Goal: Transaction & Acquisition: Purchase product/service

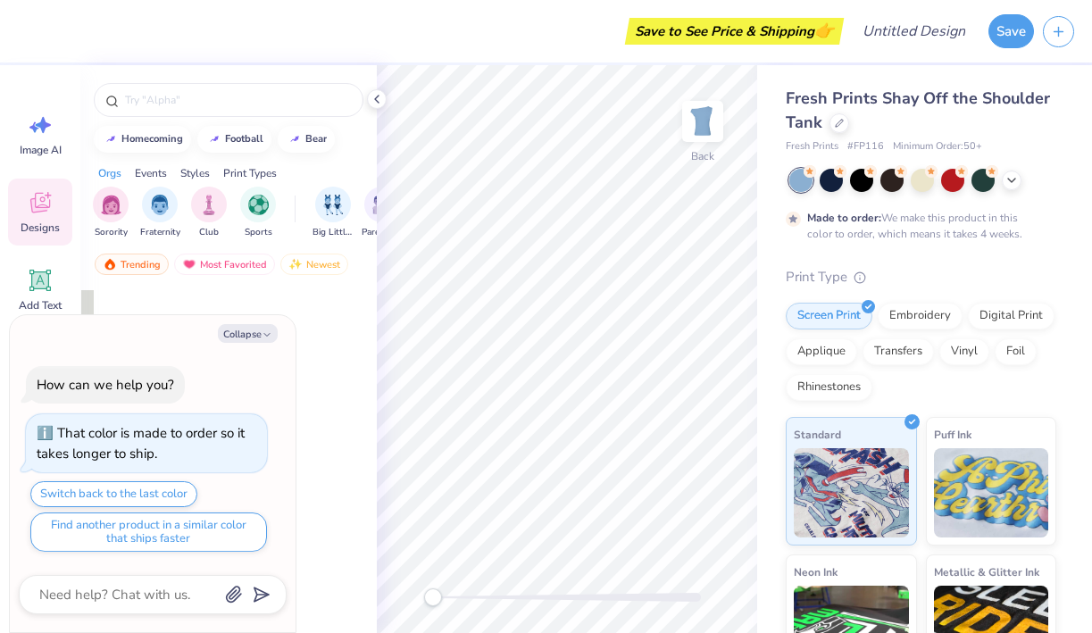
type textarea "x"
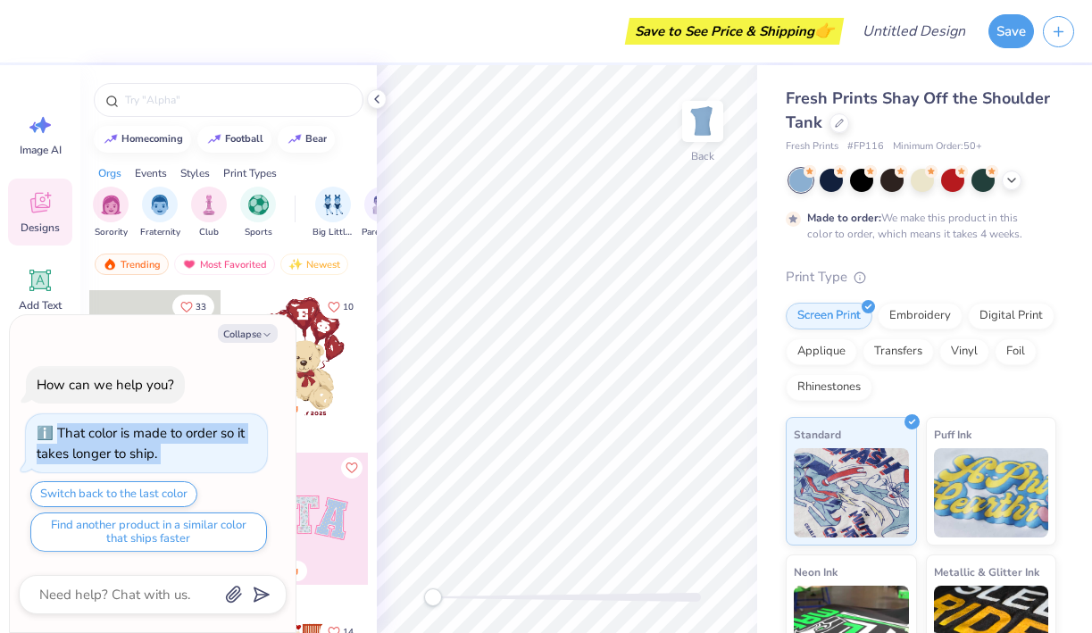
drag, startPoint x: 236, startPoint y: 374, endPoint x: 236, endPoint y: 568, distance: 193.8
click at [236, 569] on div "Collapse How can we help you? That color is made to order so it takes longer to…" at bounding box center [153, 474] width 286 height 318
click at [178, 367] on div "How can we help you?" at bounding box center [105, 385] width 159 height 38
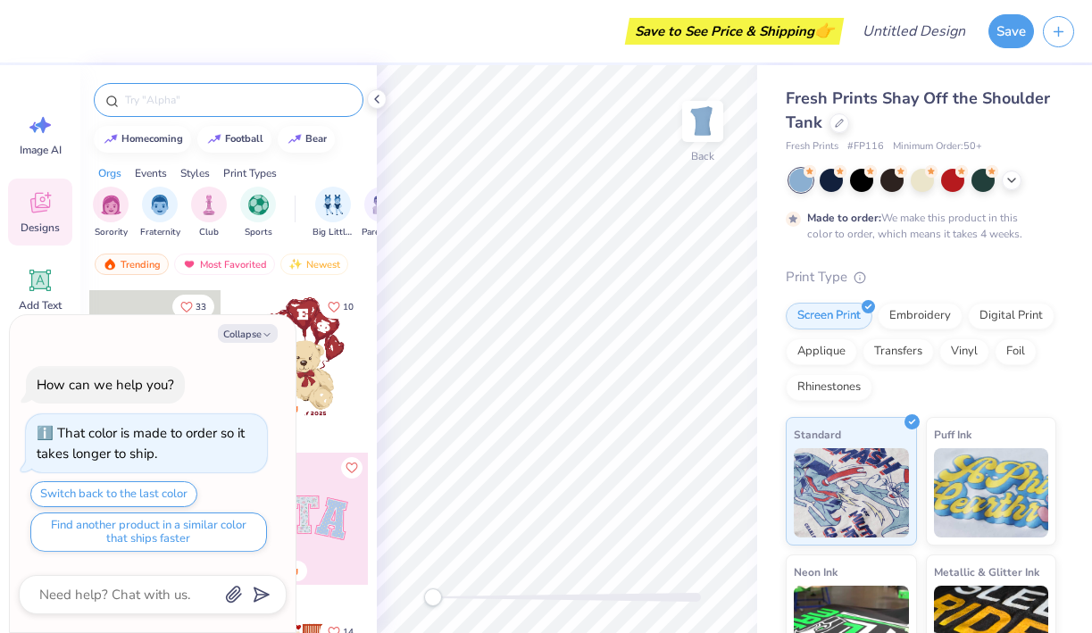
click at [197, 105] on input "text" at bounding box center [237, 100] width 229 height 18
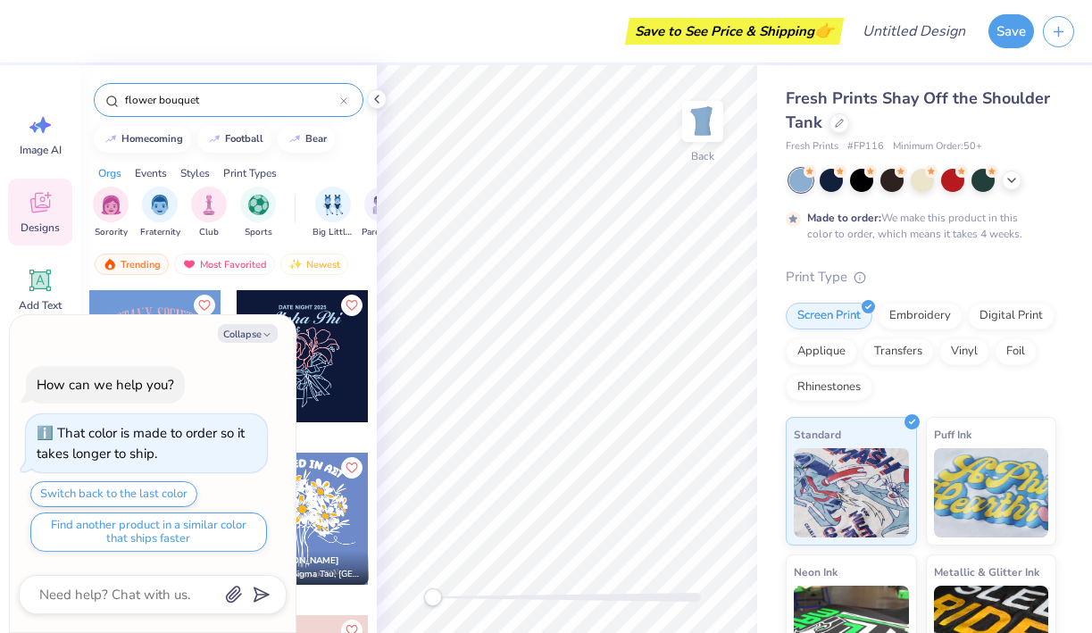
type input "flower bouquet"
click at [250, 335] on button "Collapse" at bounding box center [248, 333] width 60 height 19
type textarea "x"
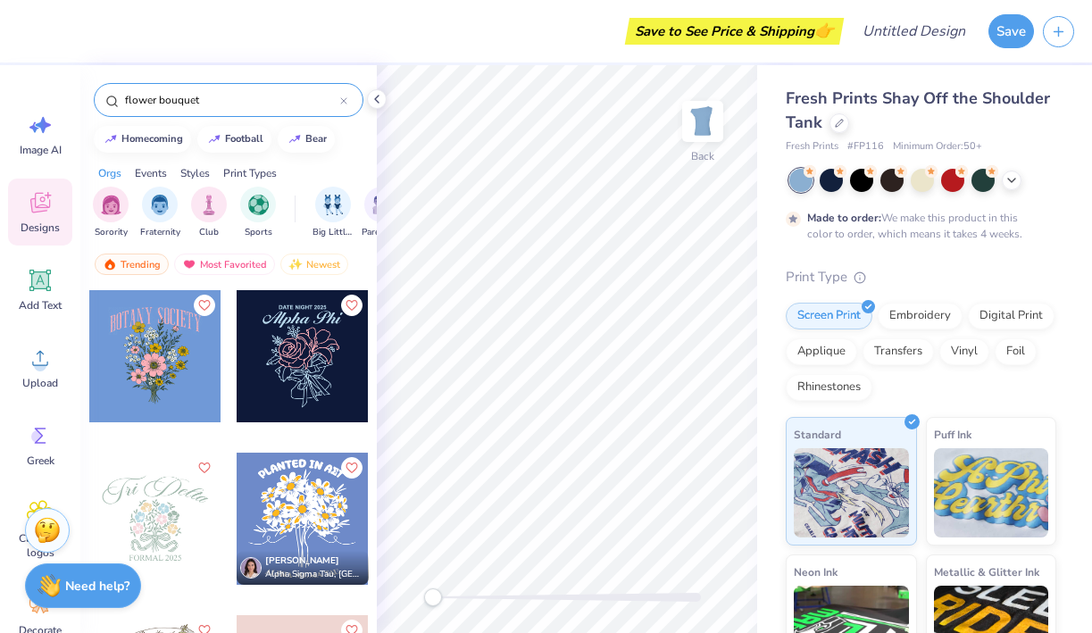
click at [165, 353] on div at bounding box center [155, 356] width 132 height 132
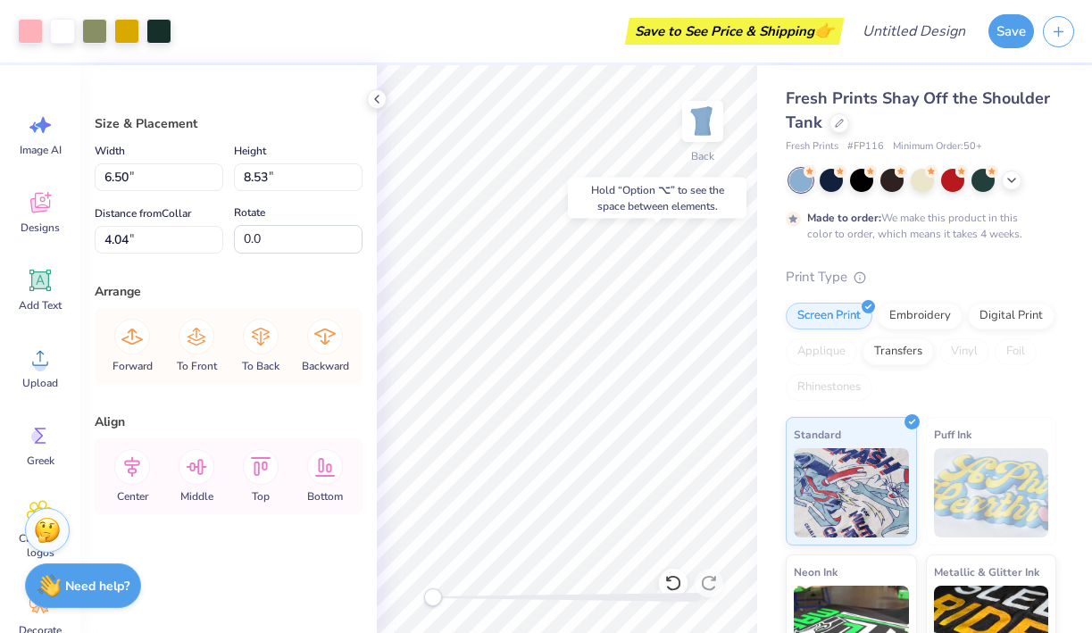
type input "4.36"
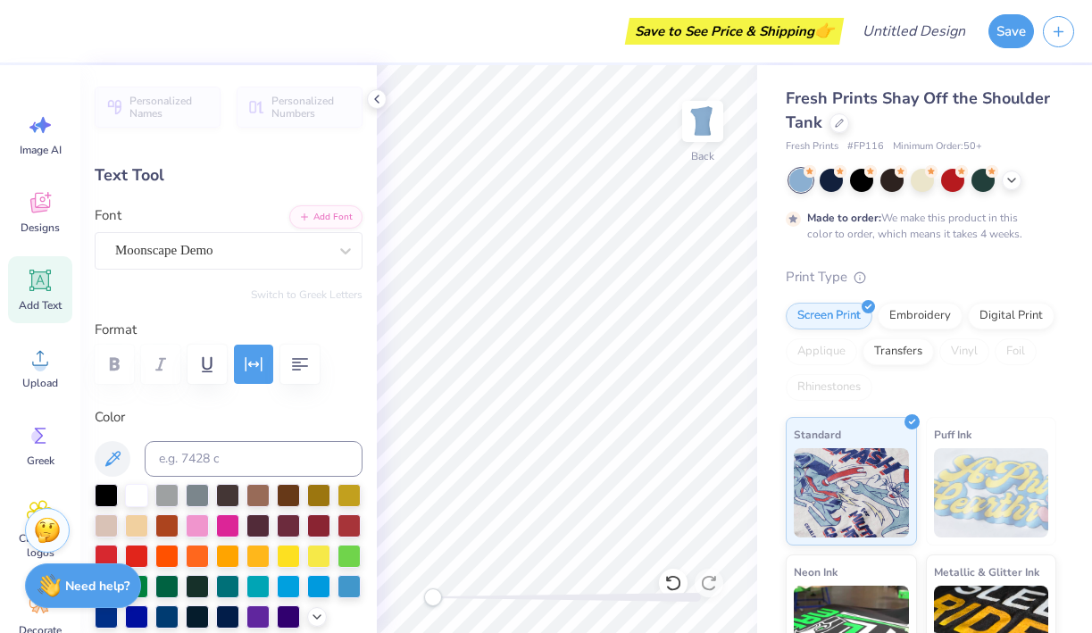
type textarea "b"
type textarea "Delta Zeta"
type input "6.39"
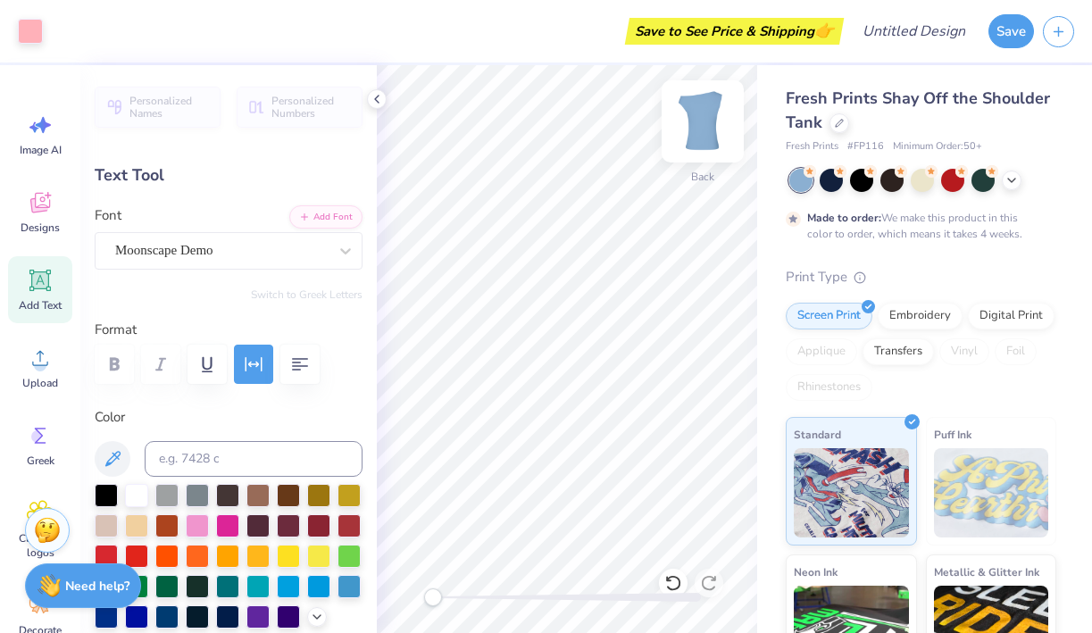
type input "2.25"
type input "3.13"
click at [764, 380] on div "Fresh Prints Shay Off the Shoulder Tank Fresh Prints # FP116 Minimum Order: 50 …" at bounding box center [924, 443] width 335 height 756
click at [784, 397] on div "Fresh Prints Shay Off the Shoulder Tank Fresh Prints # FP116 Minimum Order: 50 …" at bounding box center [924, 443] width 335 height 756
click at [578, 30] on div "Save to See Price & Shipping 👉" at bounding box center [433, 31] width 813 height 63
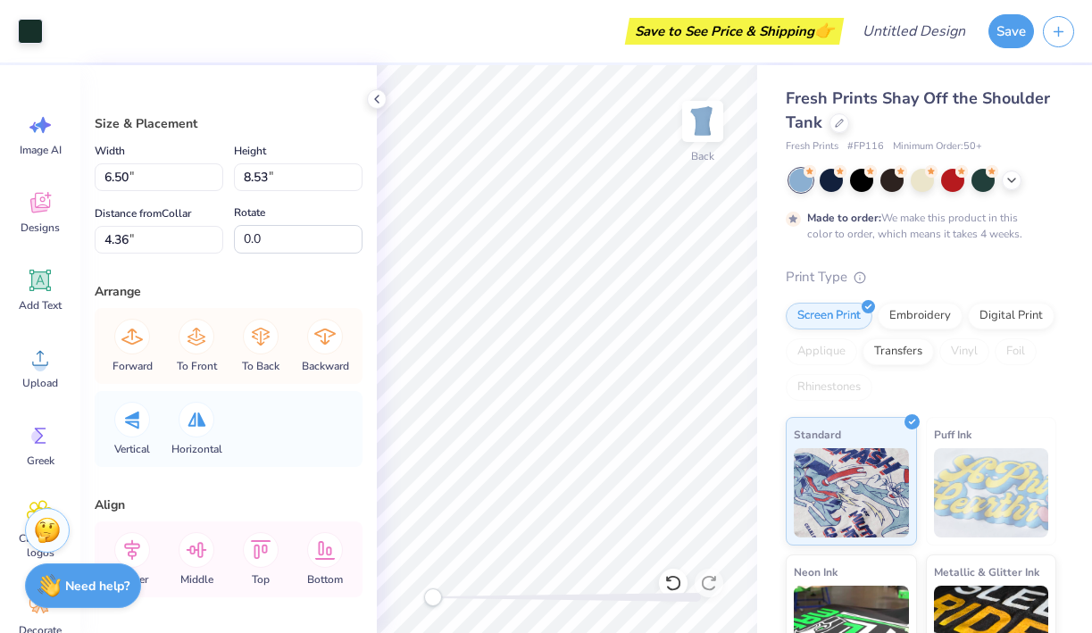
type input "4.84"
type input "5.79"
type input "5.12"
click at [929, 313] on div "Embroidery" at bounding box center [920, 313] width 85 height 27
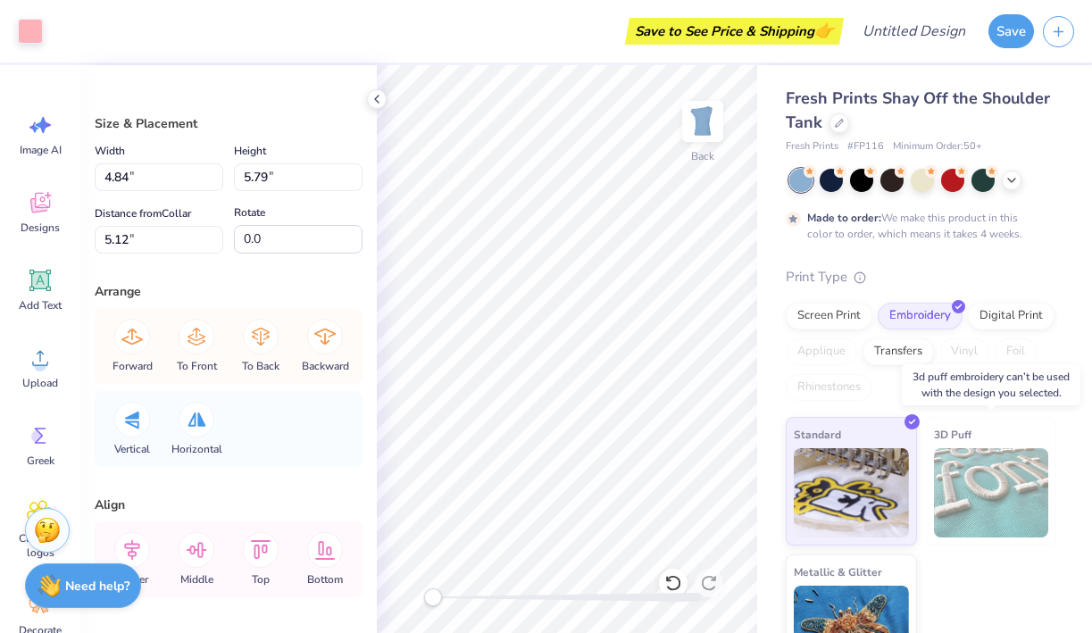
click at [970, 475] on img at bounding box center [991, 492] width 115 height 89
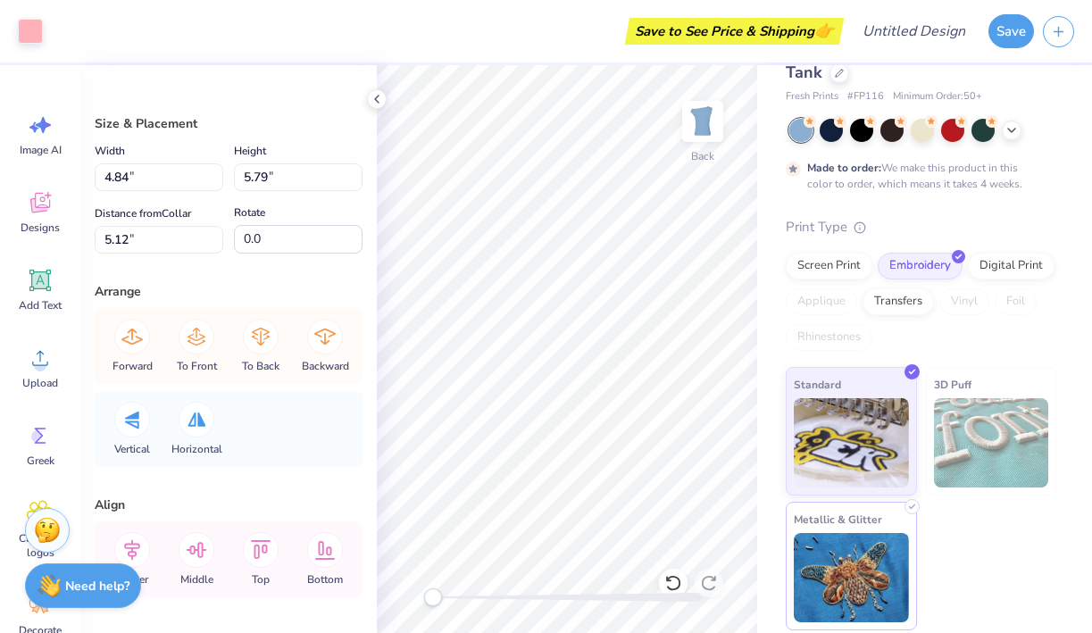
scroll to position [49, 0]
click at [846, 570] on img at bounding box center [851, 578] width 115 height 89
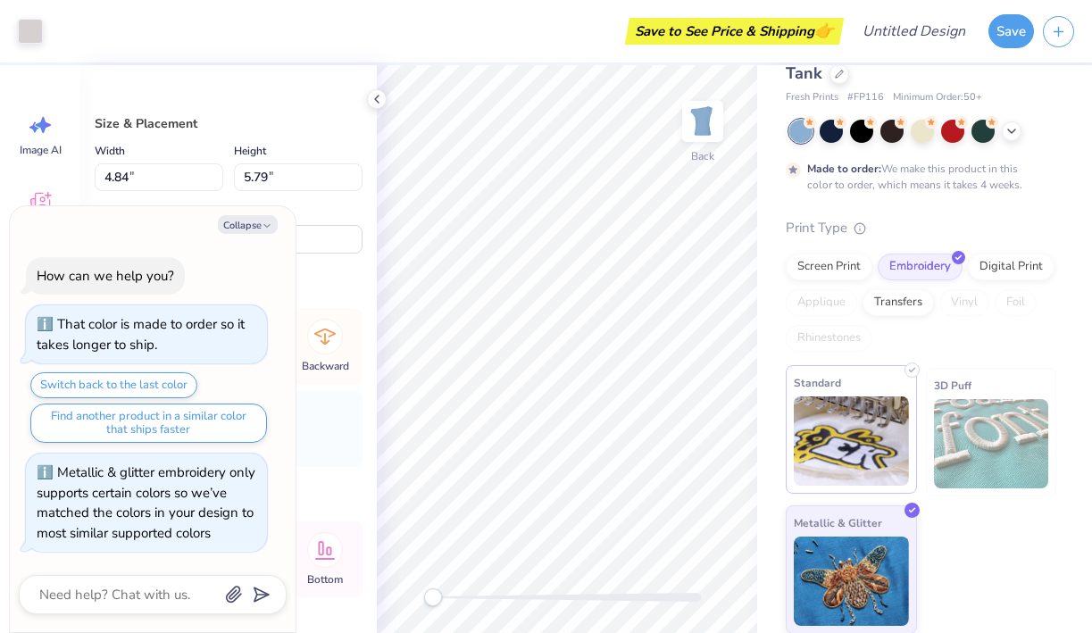
click at [867, 468] on img at bounding box center [851, 441] width 115 height 89
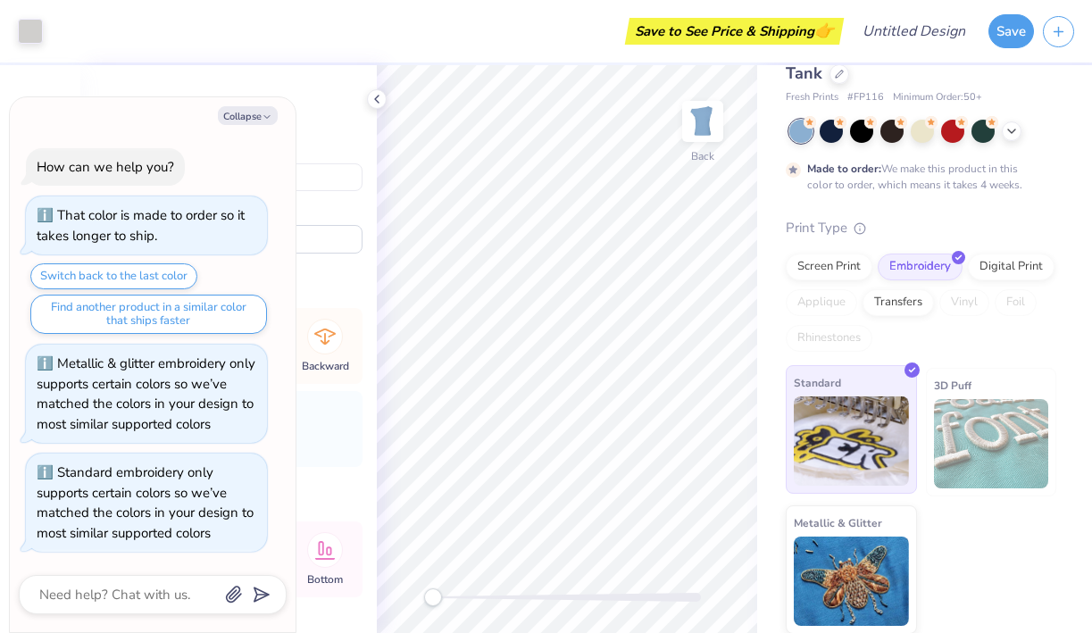
scroll to position [14, 0]
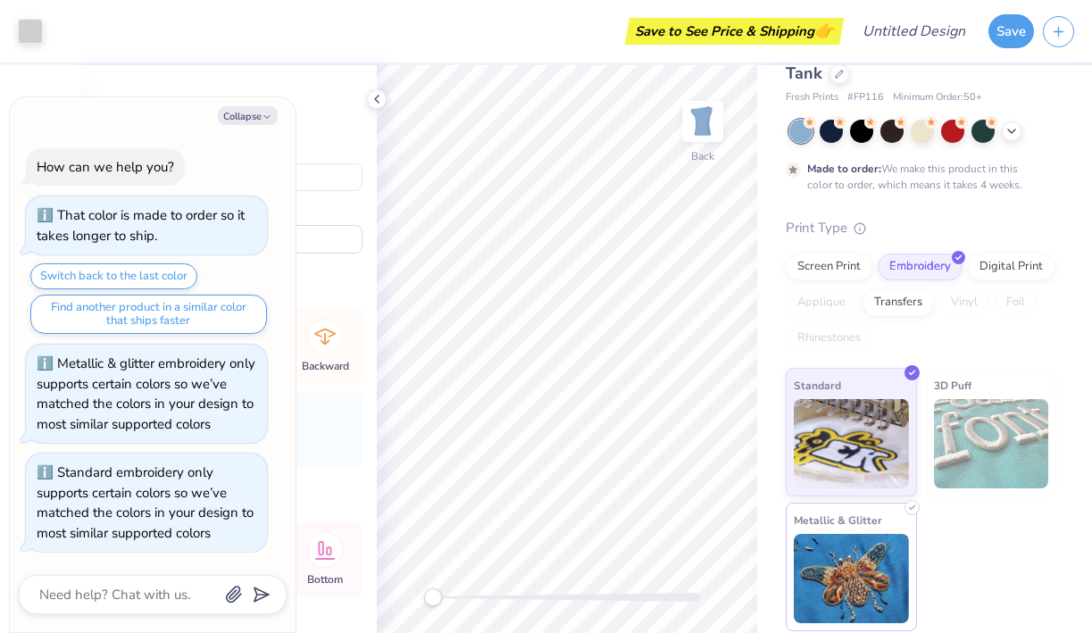
click at [863, 581] on img at bounding box center [851, 578] width 115 height 89
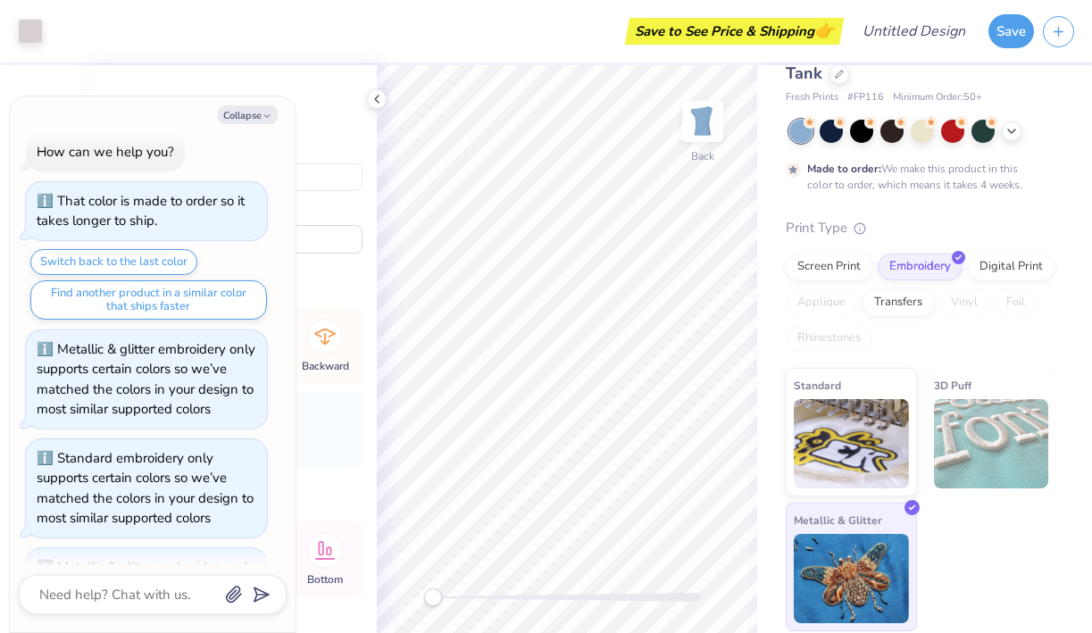
scroll to position [141, 0]
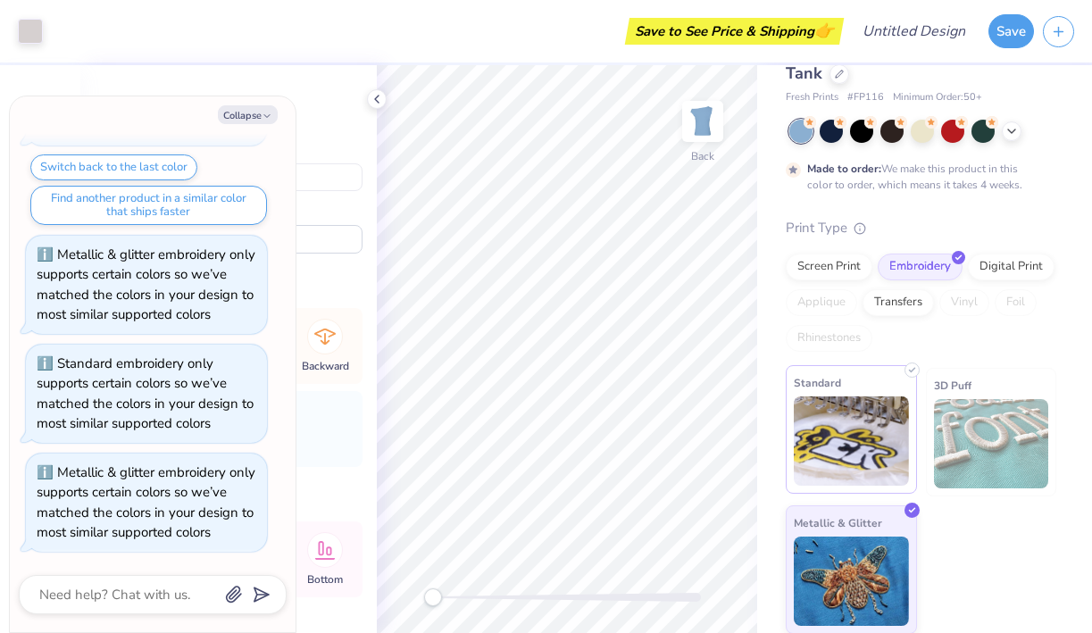
click at [848, 473] on img at bounding box center [851, 441] width 115 height 89
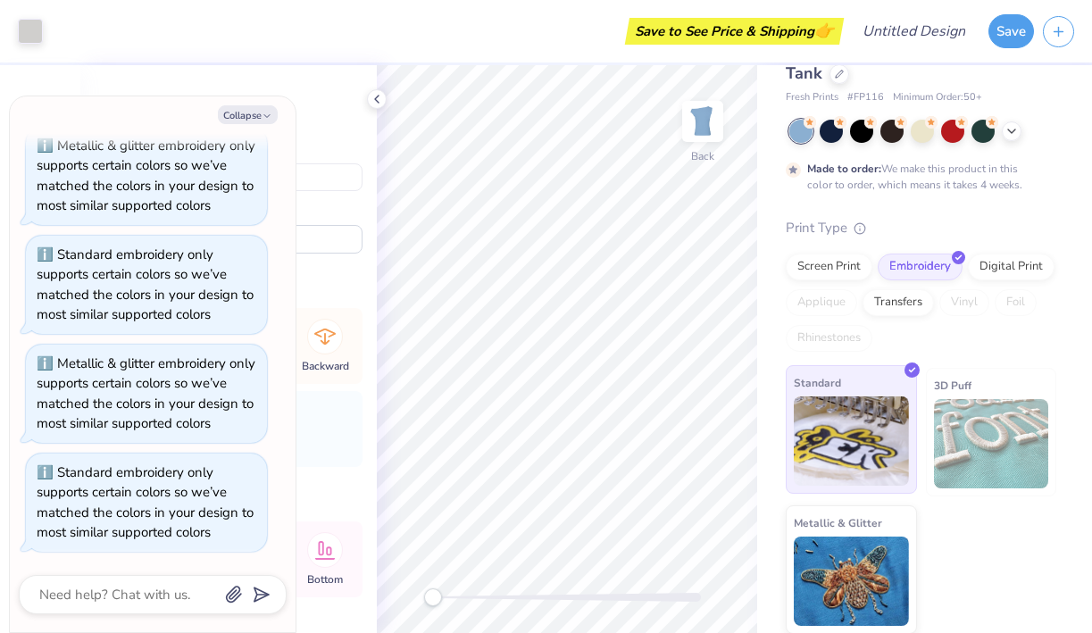
click at [832, 414] on img at bounding box center [851, 441] width 115 height 89
click at [251, 115] on button "Collapse" at bounding box center [248, 114] width 60 height 19
type textarea "x"
